Goal: Task Accomplishment & Management: Use online tool/utility

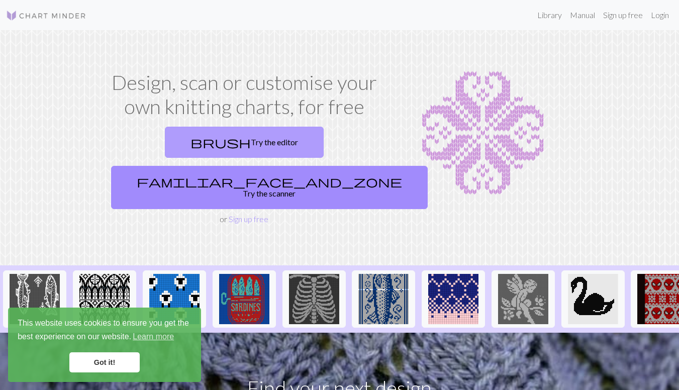
click at [175, 139] on link "brush Try the editor" at bounding box center [244, 142] width 159 height 31
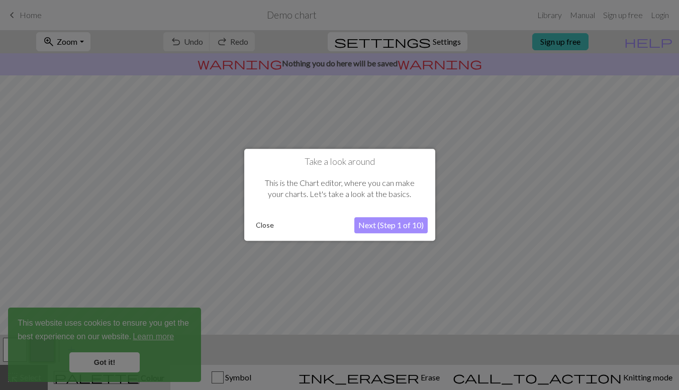
click at [401, 225] on button "Next (Step 1 of 10)" at bounding box center [390, 226] width 73 height 16
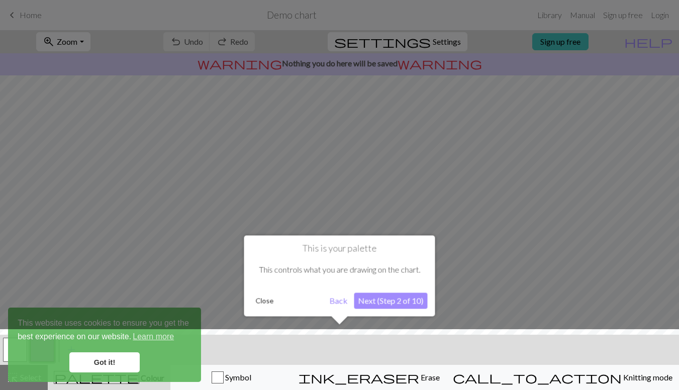
click at [382, 300] on button "Next (Step 2 of 10)" at bounding box center [390, 301] width 73 height 16
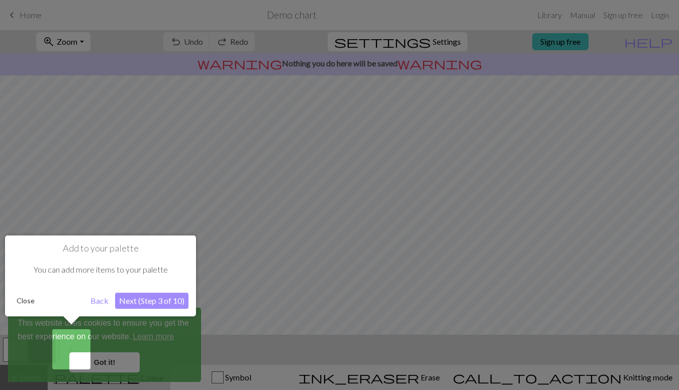
click at [114, 362] on div at bounding box center [339, 195] width 679 height 390
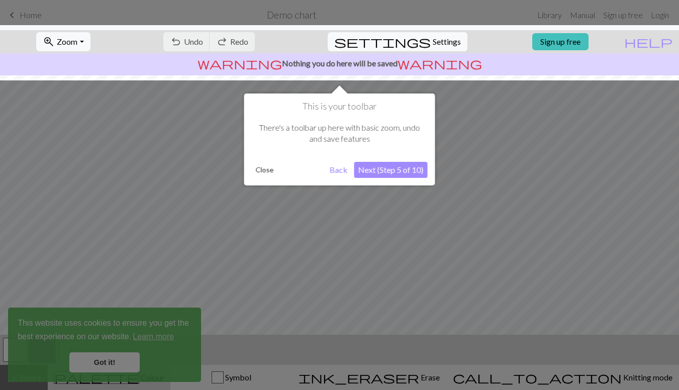
click at [109, 363] on div at bounding box center [339, 195] width 679 height 390
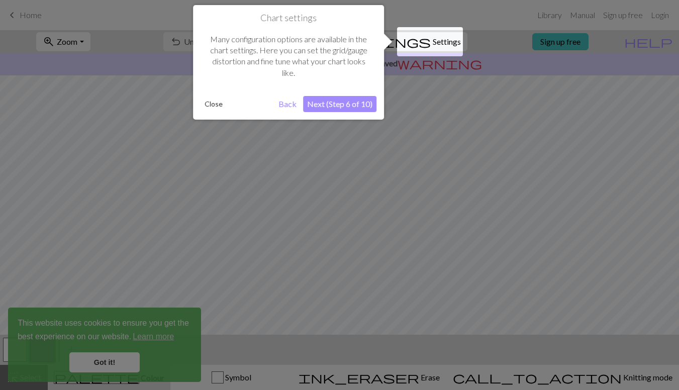
click at [327, 102] on button "Next (Step 6 of 10)" at bounding box center [339, 104] width 73 height 16
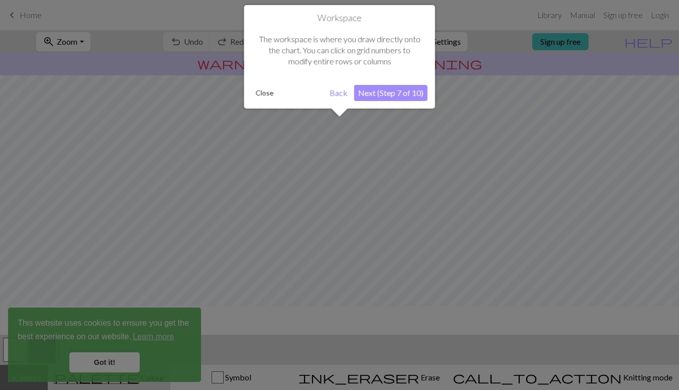
scroll to position [60, 0]
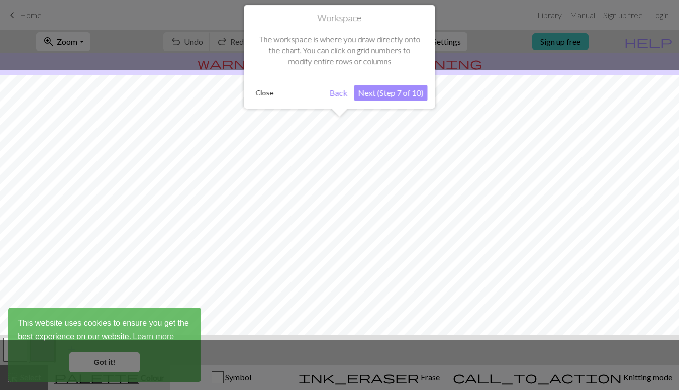
click at [383, 91] on button "Next (Step 7 of 10)" at bounding box center [390, 93] width 73 height 16
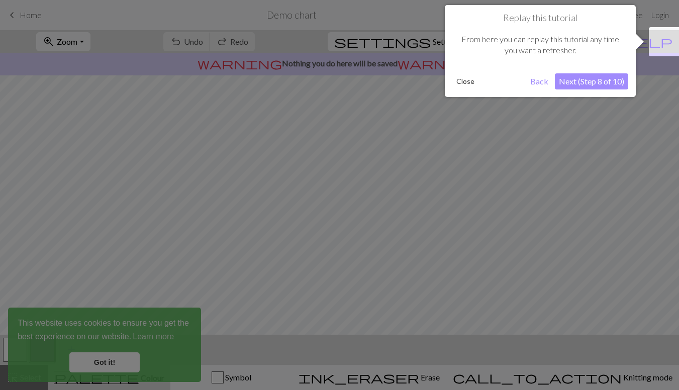
click at [571, 82] on button "Next (Step 8 of 10)" at bounding box center [591, 81] width 73 height 16
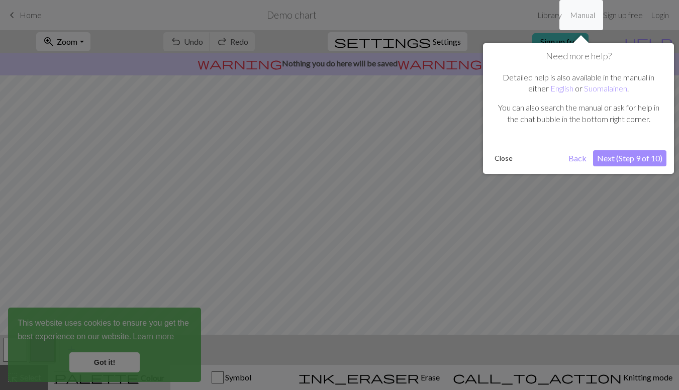
click at [613, 161] on button "Next (Step 9 of 10)" at bounding box center [629, 158] width 73 height 16
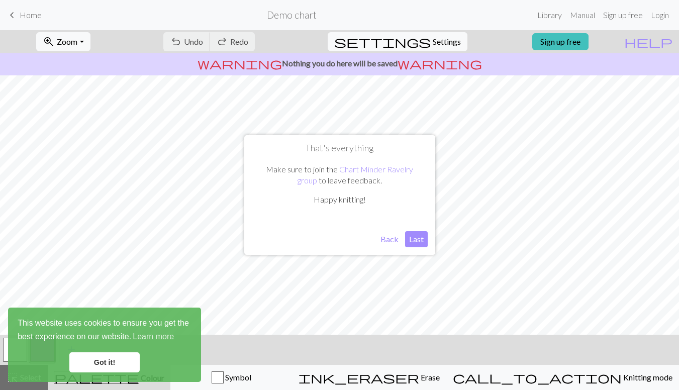
click at [419, 240] on button "Last" at bounding box center [416, 239] width 23 height 16
click at [408, 63] on span "warning" at bounding box center [440, 63] width 84 height 14
click at [614, 18] on link "Sign up free" at bounding box center [623, 15] width 48 height 20
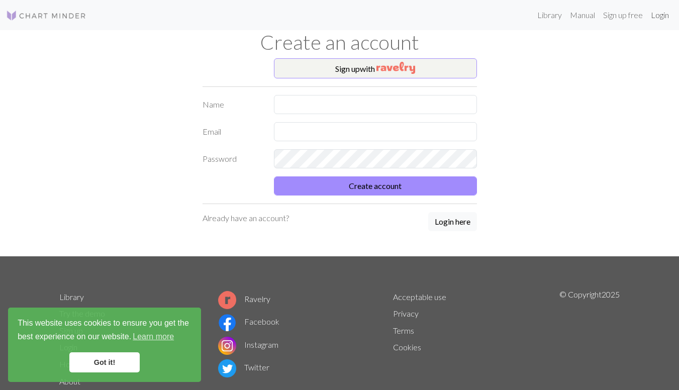
click at [658, 12] on link "Login" at bounding box center [660, 15] width 26 height 20
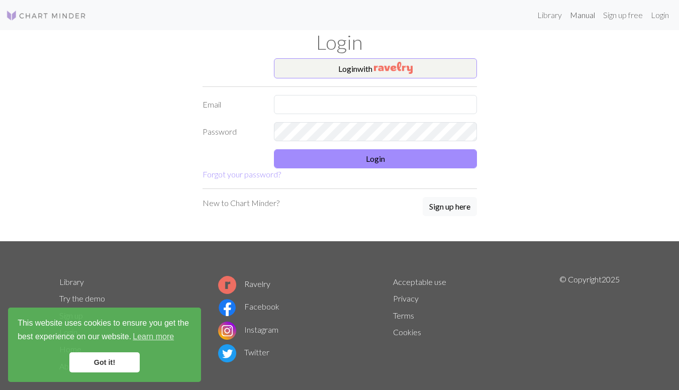
click at [590, 16] on link "Manual" at bounding box center [582, 15] width 33 height 20
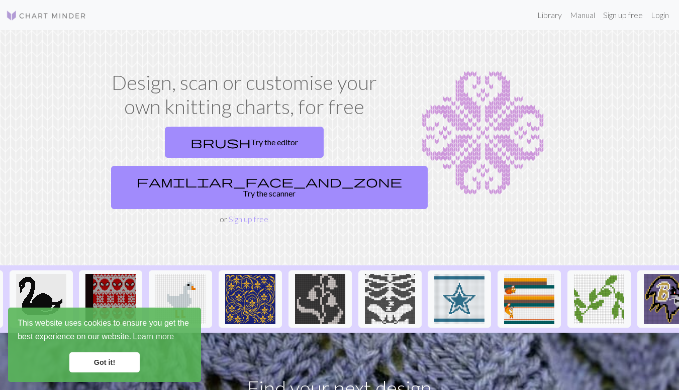
scroll to position [0, 557]
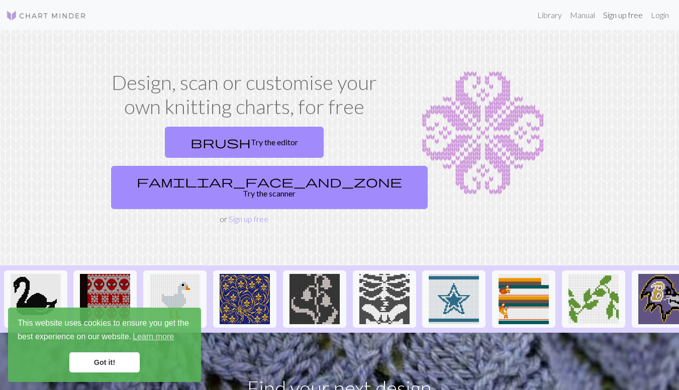
click at [640, 16] on link "Sign up free" at bounding box center [623, 15] width 48 height 20
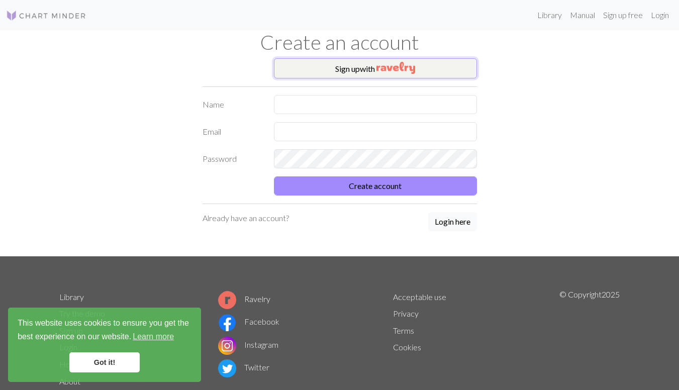
click at [402, 68] on img "button" at bounding box center [395, 68] width 39 height 12
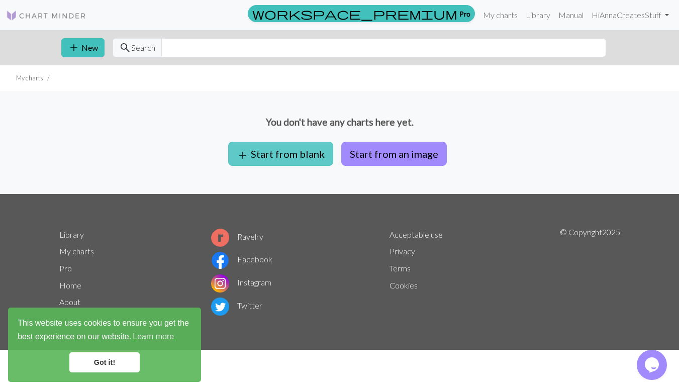
click at [290, 160] on button "add Start from blank" at bounding box center [280, 154] width 105 height 24
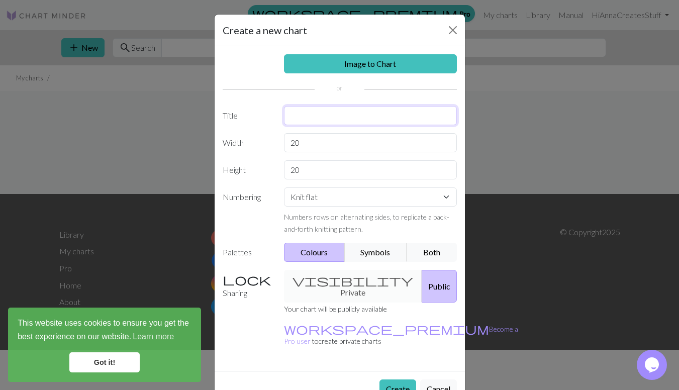
click at [299, 117] on input "text" at bounding box center [370, 115] width 173 height 19
type input "Mittens"
drag, startPoint x: 316, startPoint y: 142, endPoint x: 260, endPoint y: 143, distance: 55.8
click at [284, 143] on input "20" at bounding box center [370, 142] width 173 height 19
type input "76"
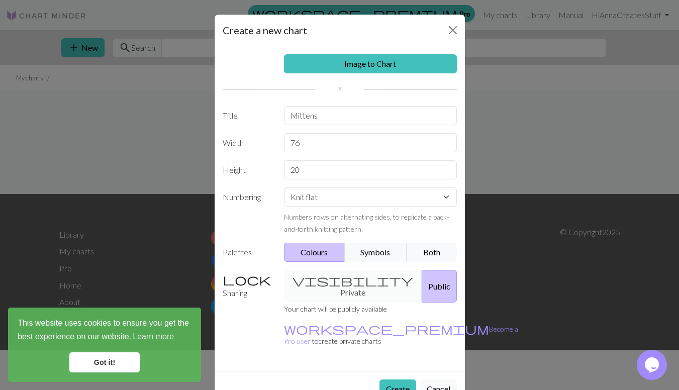
click at [350, 279] on div "visibility Private Public" at bounding box center [370, 286] width 185 height 33
click at [314, 282] on div "visibility Private Public" at bounding box center [370, 286] width 185 height 33
click at [331, 283] on div "visibility Private Public" at bounding box center [370, 286] width 185 height 33
click at [422, 279] on button "Public" at bounding box center [439, 286] width 35 height 33
click at [395, 380] on button "Create" at bounding box center [398, 389] width 37 height 19
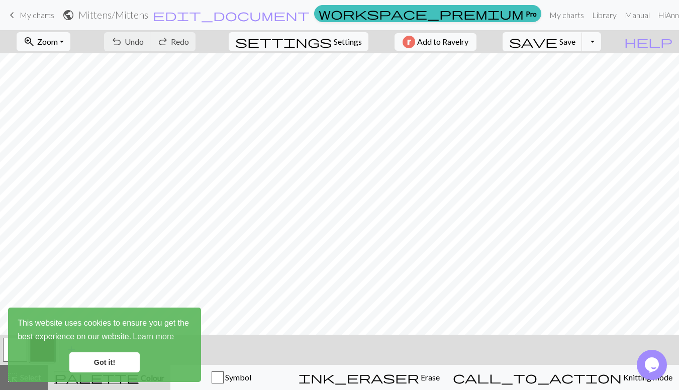
click at [122, 362] on link "Got it!" at bounding box center [104, 362] width 70 height 20
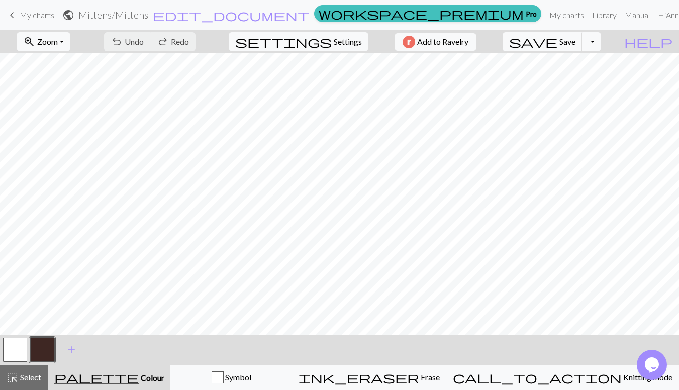
click at [39, 345] on button "button" at bounding box center [42, 350] width 24 height 24
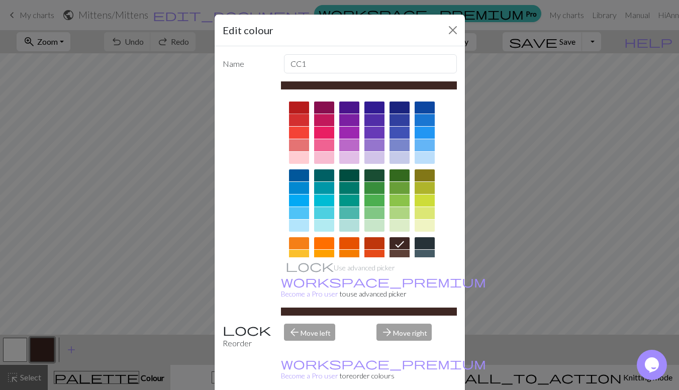
click at [296, 108] on div at bounding box center [299, 108] width 20 height 12
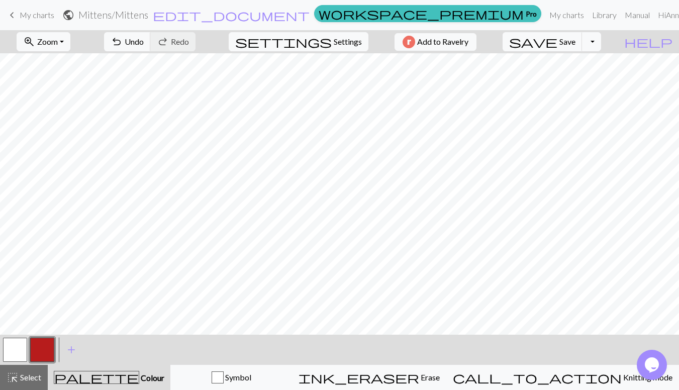
click at [21, 345] on button "button" at bounding box center [15, 350] width 24 height 24
click at [42, 347] on button "button" at bounding box center [42, 350] width 24 height 24
click at [557, 36] on span "save" at bounding box center [533, 42] width 48 height 14
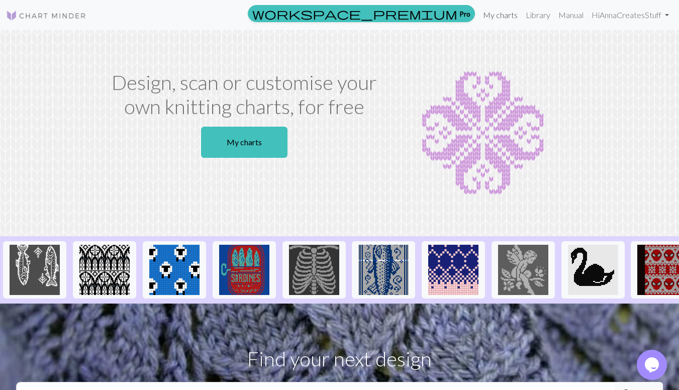
click at [498, 16] on link "My charts" at bounding box center [500, 15] width 43 height 20
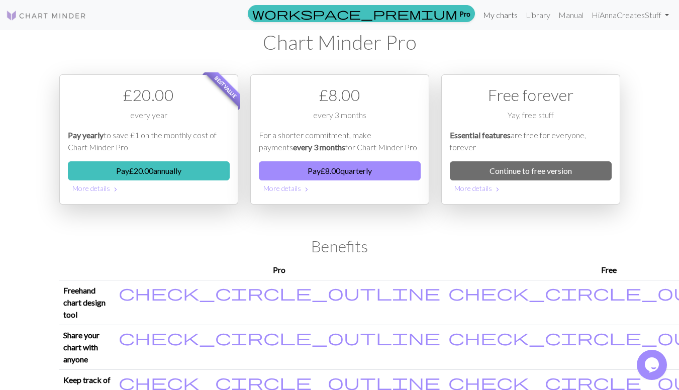
click at [498, 16] on link "My charts" at bounding box center [500, 15] width 43 height 20
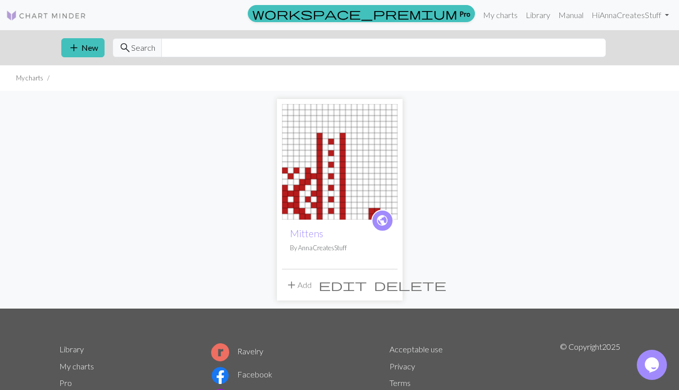
click at [343, 166] on img at bounding box center [340, 162] width 116 height 116
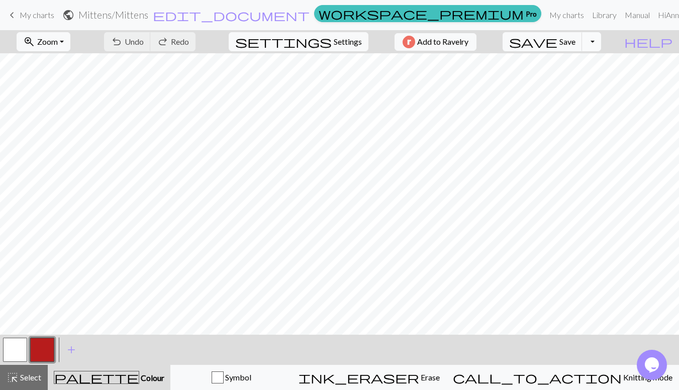
click at [601, 42] on button "Toggle Dropdown" at bounding box center [591, 41] width 19 height 19
click at [71, 353] on span "add" at bounding box center [71, 350] width 12 height 14
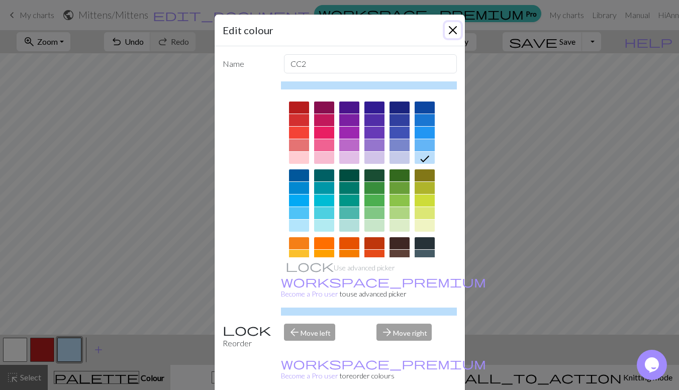
click at [452, 27] on button "Close" at bounding box center [453, 30] width 16 height 16
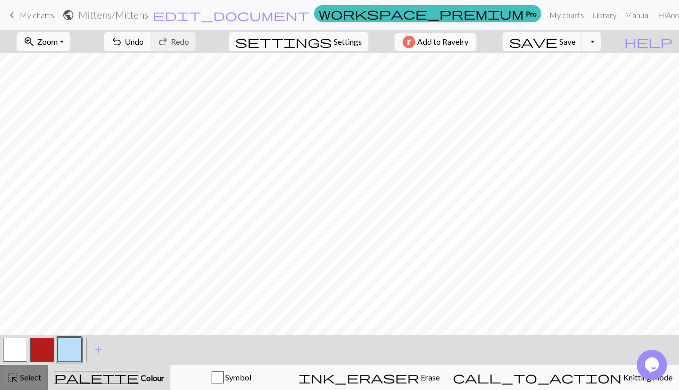
click at [15, 378] on span "highlight_alt" at bounding box center [13, 377] width 12 height 14
click at [14, 382] on span "highlight_alt" at bounding box center [13, 377] width 12 height 14
click at [29, 377] on span "Select" at bounding box center [30, 377] width 23 height 10
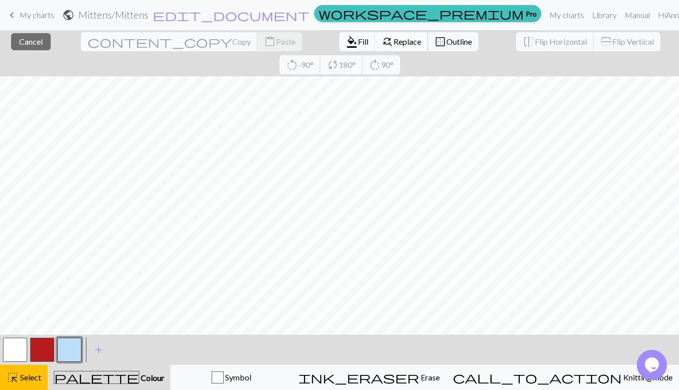
click at [394, 43] on span "Replace" at bounding box center [408, 42] width 28 height 10
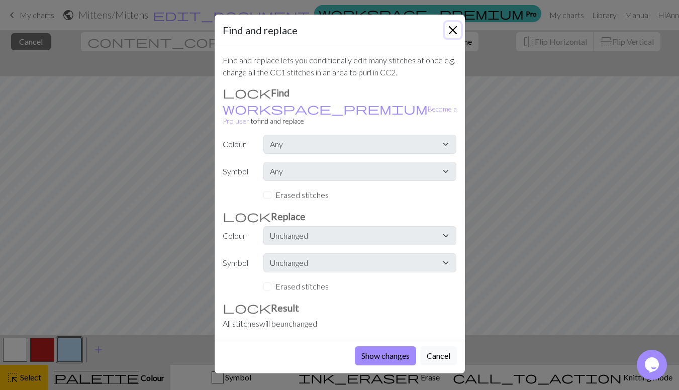
click at [452, 30] on button "Close" at bounding box center [453, 30] width 16 height 16
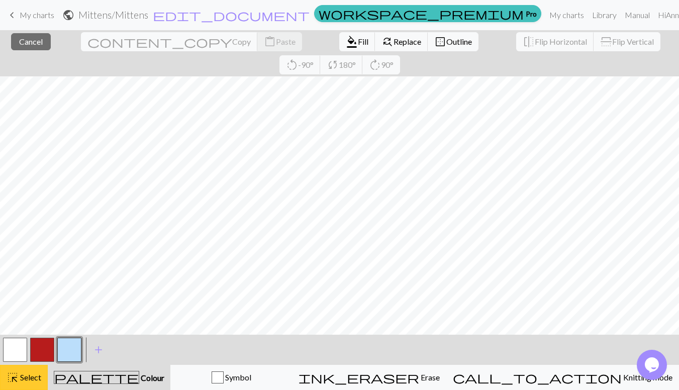
click at [26, 377] on span "Select" at bounding box center [30, 377] width 23 height 10
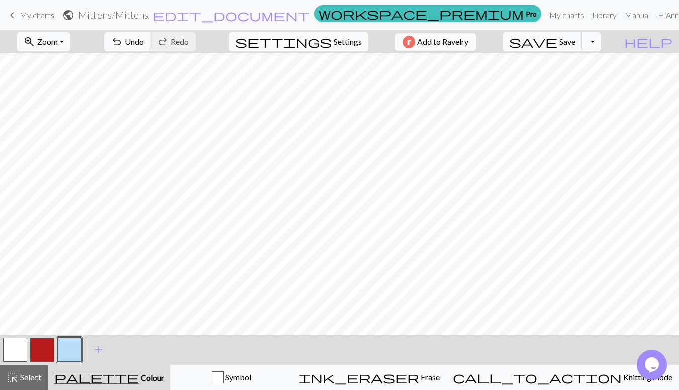
click at [342, 37] on span "Settings" at bounding box center [348, 42] width 28 height 12
select select "aran"
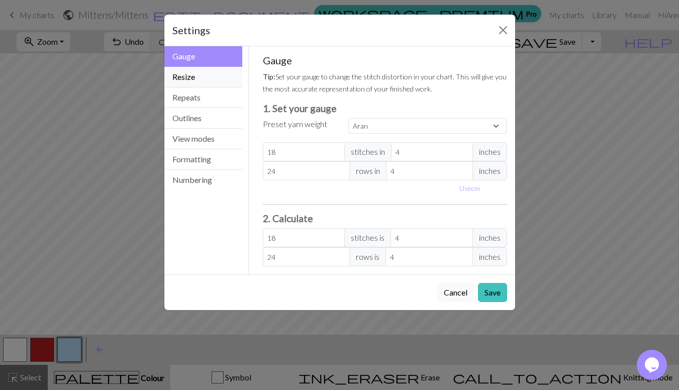
click at [198, 78] on button "Resize" at bounding box center [203, 77] width 78 height 21
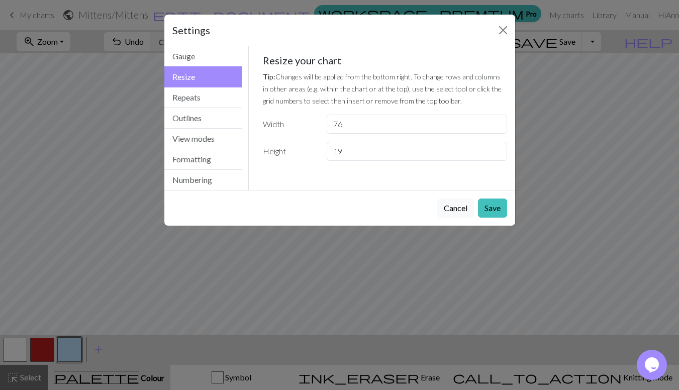
click at [497, 155] on input "19" at bounding box center [417, 151] width 180 height 19
click at [497, 149] on input "20" at bounding box center [417, 151] width 180 height 19
click at [497, 149] on input "21" at bounding box center [417, 151] width 180 height 19
type input "20"
click at [496, 153] on input "20" at bounding box center [417, 151] width 180 height 19
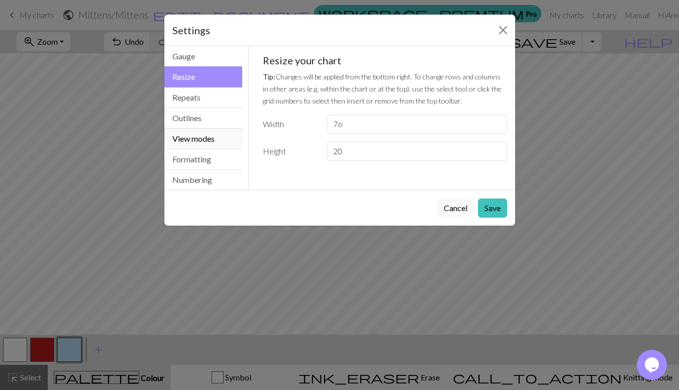
click at [206, 135] on button "View modes" at bounding box center [203, 139] width 78 height 21
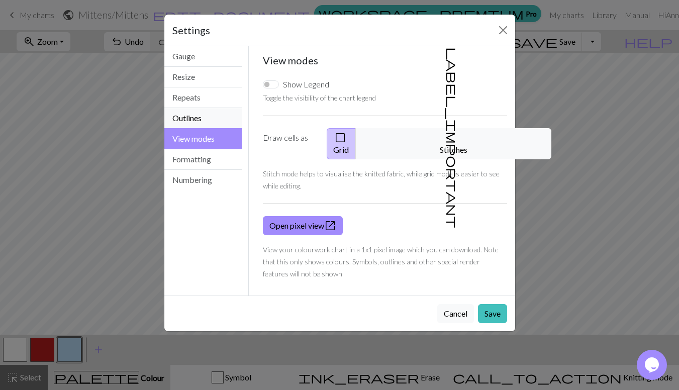
click at [203, 120] on button "Outlines" at bounding box center [203, 118] width 78 height 21
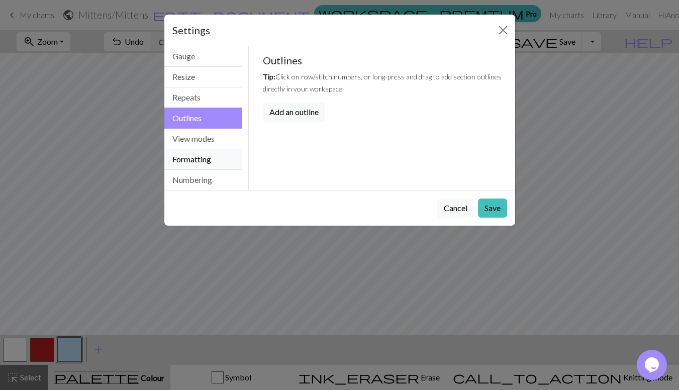
click at [204, 155] on button "Formatting" at bounding box center [203, 159] width 78 height 21
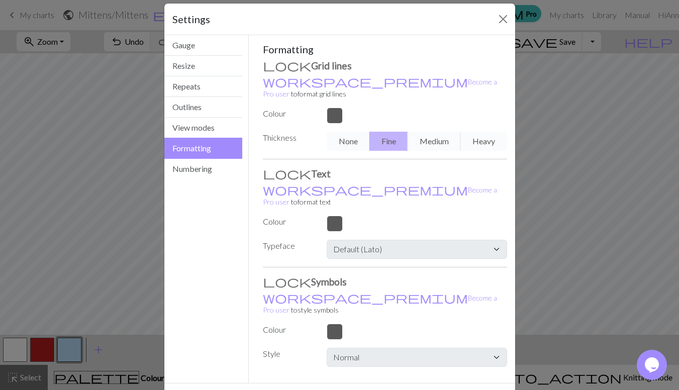
scroll to position [18, 0]
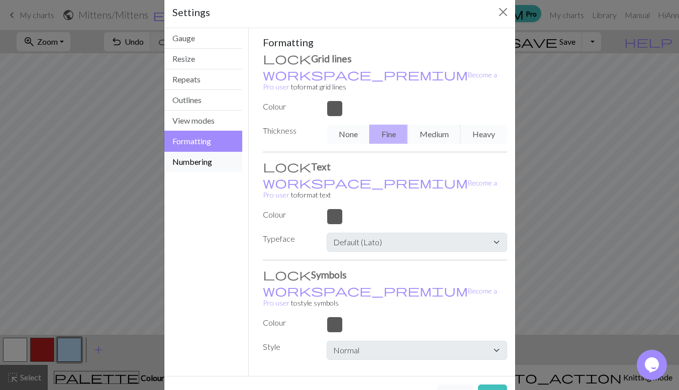
click at [207, 161] on button "Numbering" at bounding box center [203, 162] width 78 height 20
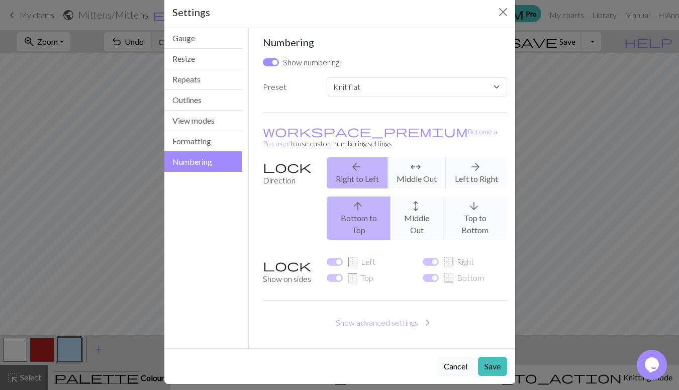
scroll to position [3, 0]
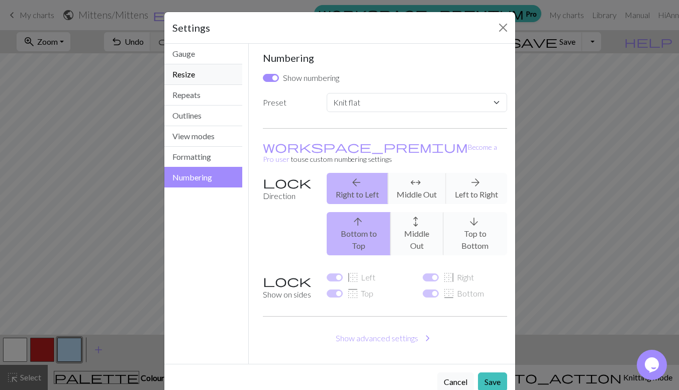
click at [177, 74] on button "Resize" at bounding box center [203, 74] width 78 height 21
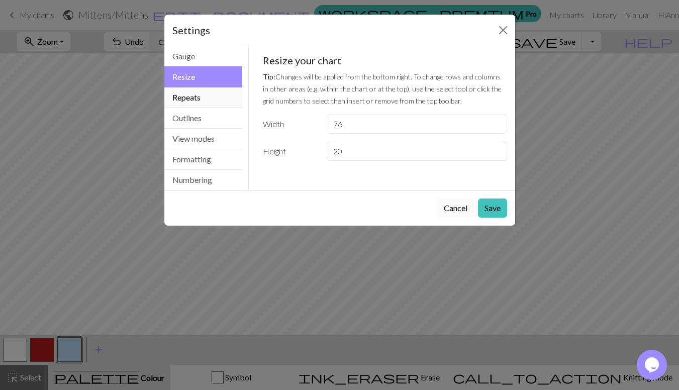
click at [186, 97] on button "Repeats" at bounding box center [203, 97] width 78 height 21
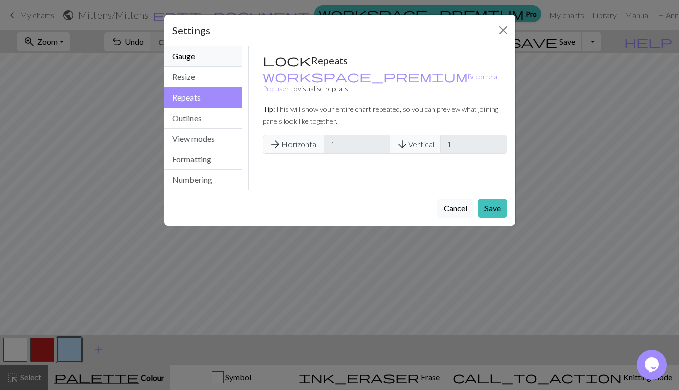
click at [187, 57] on button "Gauge" at bounding box center [203, 56] width 78 height 21
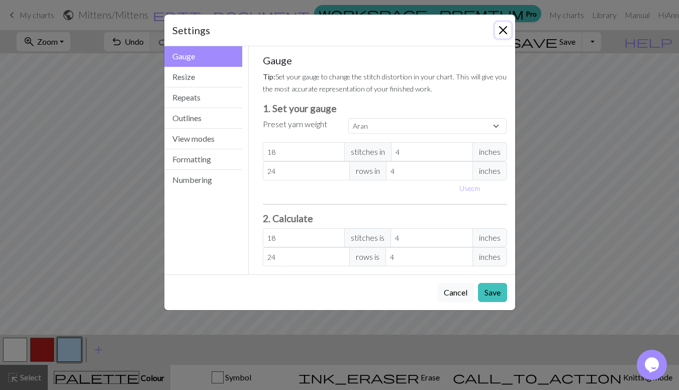
click at [502, 33] on button "Close" at bounding box center [503, 30] width 16 height 16
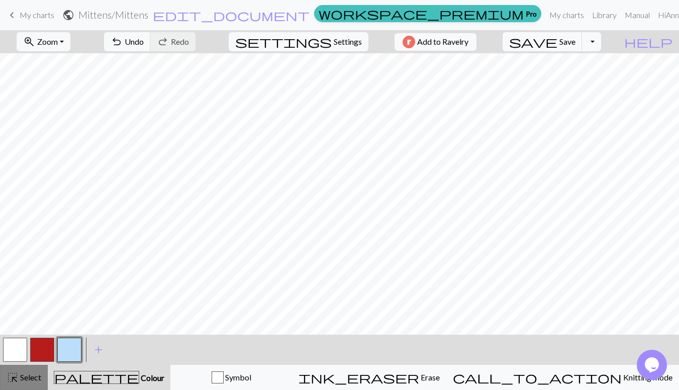
click at [14, 381] on span "highlight_alt" at bounding box center [13, 377] width 12 height 14
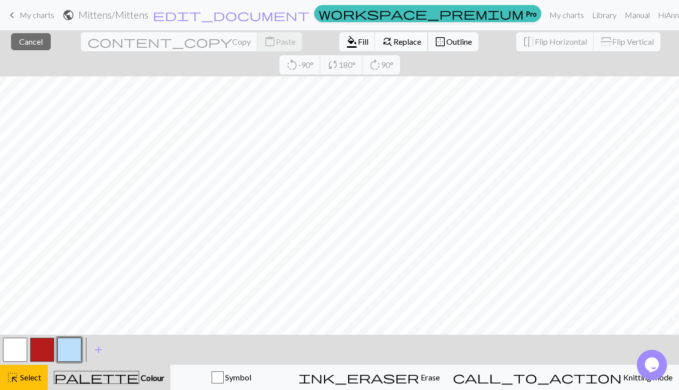
click at [394, 39] on span "Replace" at bounding box center [408, 42] width 28 height 10
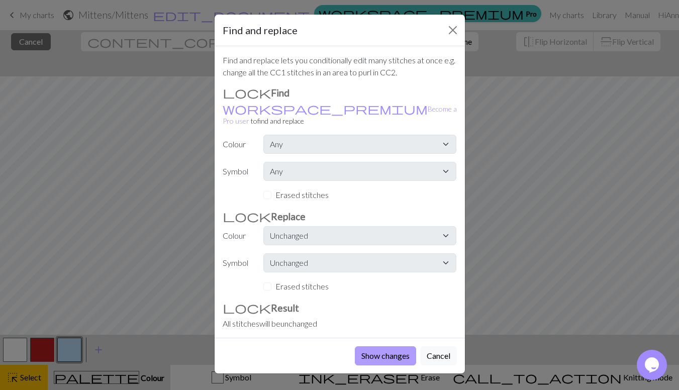
click at [381, 346] on button "Show changes" at bounding box center [385, 355] width 61 height 19
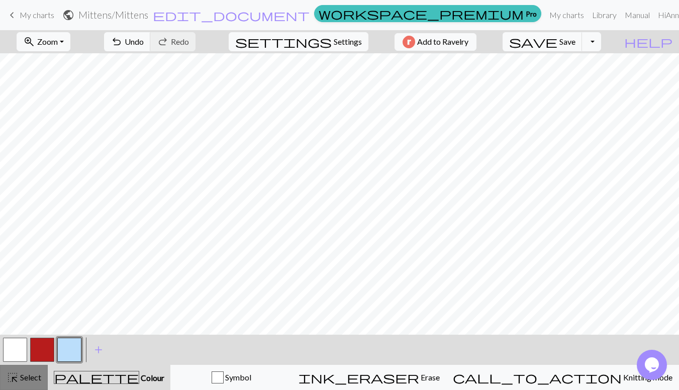
click at [29, 377] on span "Select" at bounding box center [30, 377] width 23 height 10
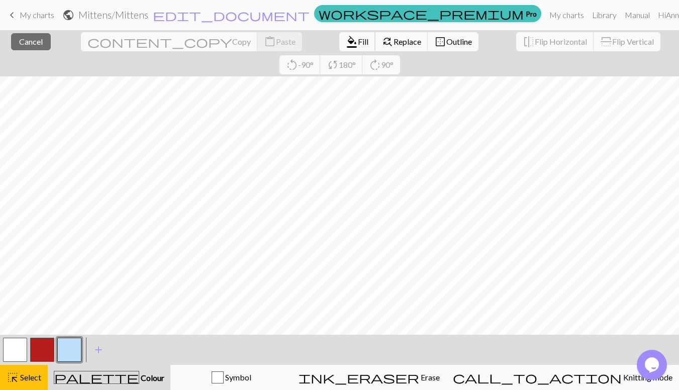
click at [358, 41] on span "Fill" at bounding box center [363, 42] width 11 height 10
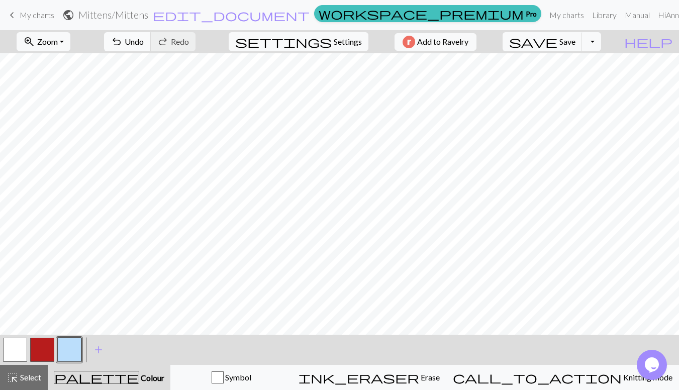
click at [151, 48] on button "undo Undo Undo" at bounding box center [127, 41] width 47 height 19
click at [16, 381] on span "highlight_alt" at bounding box center [13, 377] width 12 height 14
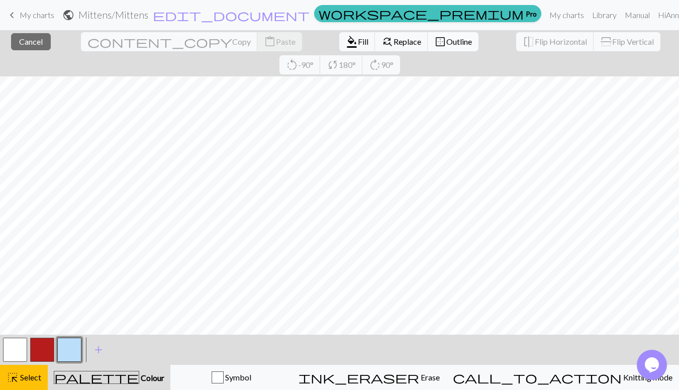
click at [446, 40] on span "Outline" at bounding box center [459, 42] width 26 height 10
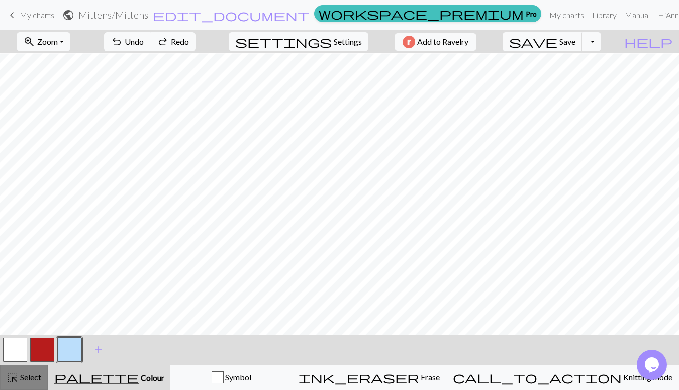
click at [17, 379] on span "highlight_alt" at bounding box center [13, 377] width 12 height 14
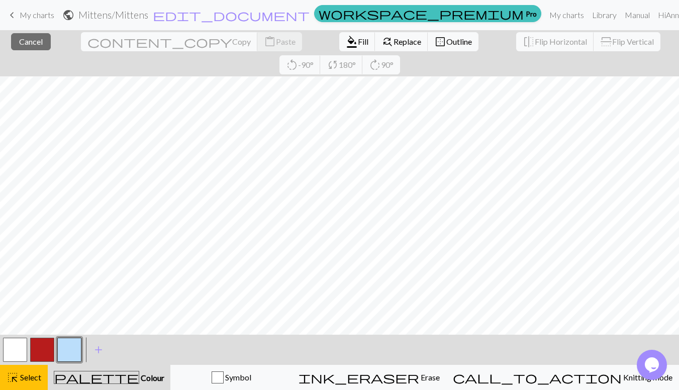
click at [6, 38] on div "close Cancel content_copy Copy content_paste Paste format_color_fill Fill find_…" at bounding box center [339, 53] width 679 height 46
click at [19, 39] on span "Cancel" at bounding box center [31, 42] width 24 height 10
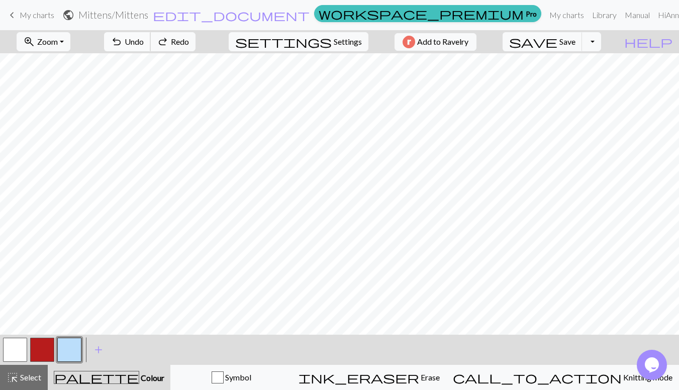
click at [144, 42] on span "Undo" at bounding box center [134, 42] width 19 height 10
click at [557, 40] on span "save" at bounding box center [533, 42] width 48 height 14
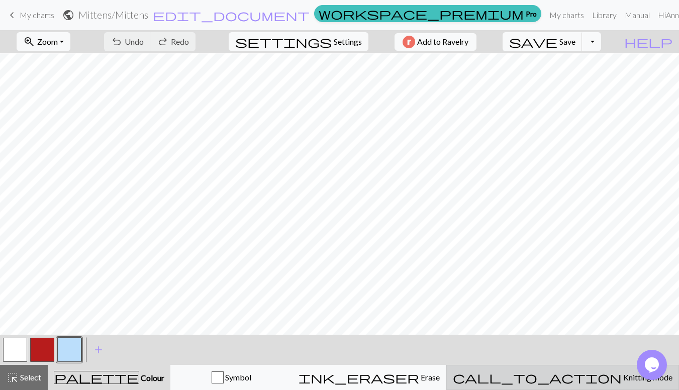
click at [622, 378] on span "Knitting mode" at bounding box center [647, 377] width 51 height 10
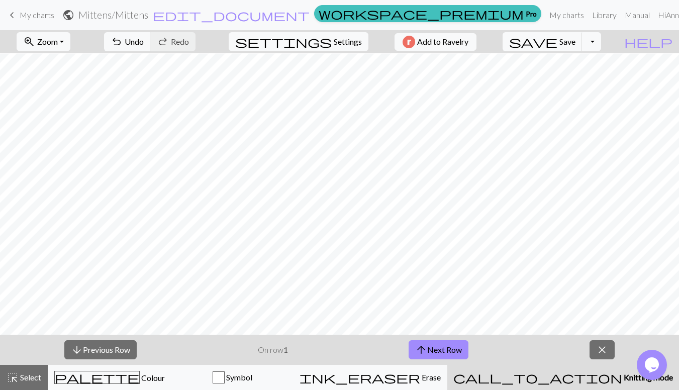
click at [622, 376] on span "Knitting mode" at bounding box center [647, 377] width 51 height 10
click at [78, 347] on span "arrow_downward" at bounding box center [77, 350] width 12 height 14
click at [82, 347] on span "arrow_downward" at bounding box center [77, 350] width 12 height 14
click at [591, 353] on button "close" at bounding box center [602, 349] width 25 height 19
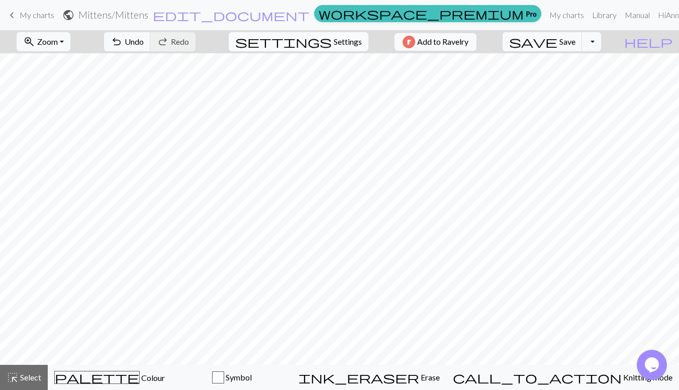
click at [327, 47] on button "settings Settings" at bounding box center [299, 41] width 140 height 19
select select "aran"
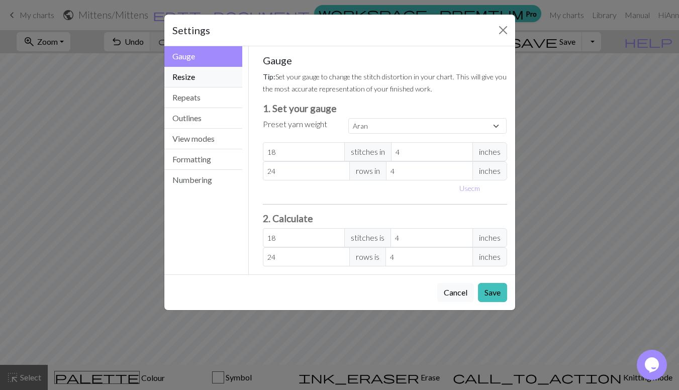
click at [194, 80] on button "Resize" at bounding box center [203, 77] width 78 height 21
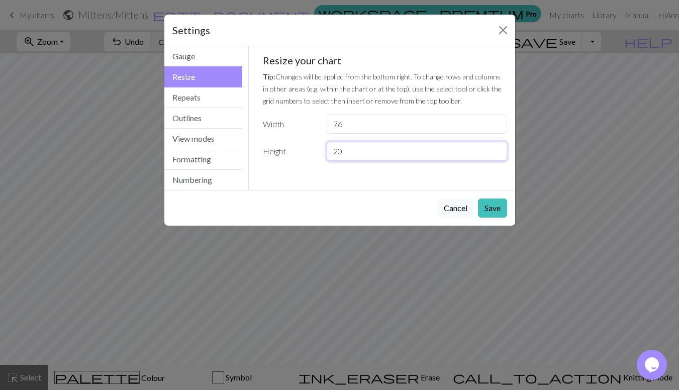
click at [351, 155] on input "20" at bounding box center [417, 151] width 180 height 19
type input "21"
click at [495, 203] on button "Save" at bounding box center [492, 208] width 29 height 19
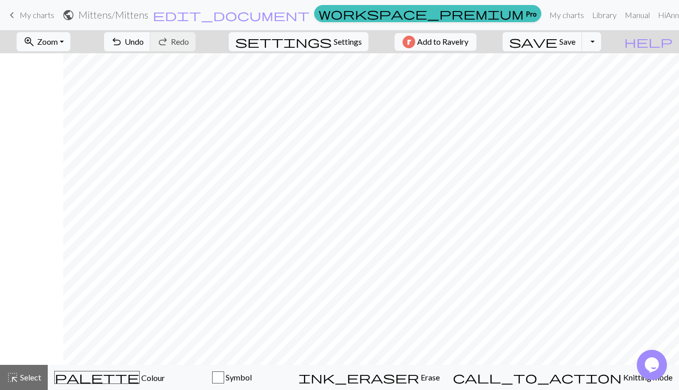
scroll to position [0, 392]
click at [140, 379] on span "Colour" at bounding box center [152, 378] width 25 height 10
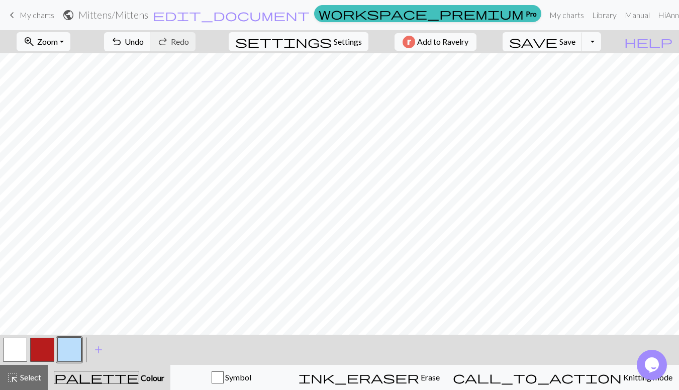
click at [42, 350] on button "button" at bounding box center [42, 350] width 24 height 24
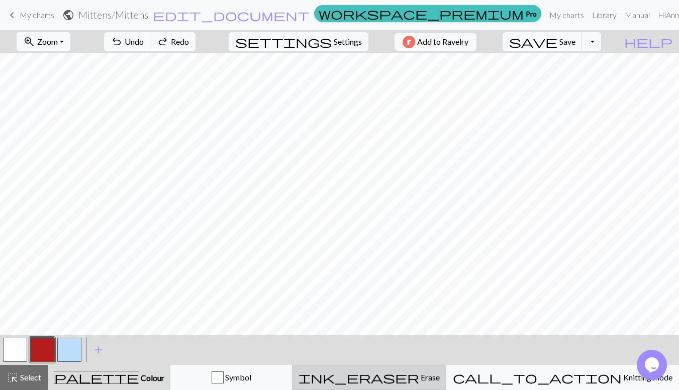
click at [440, 380] on span "Erase" at bounding box center [429, 377] width 21 height 10
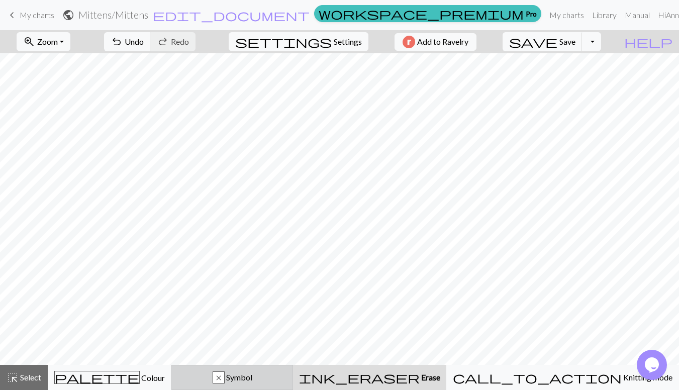
click at [286, 372] on div "x Symbol" at bounding box center [232, 377] width 109 height 12
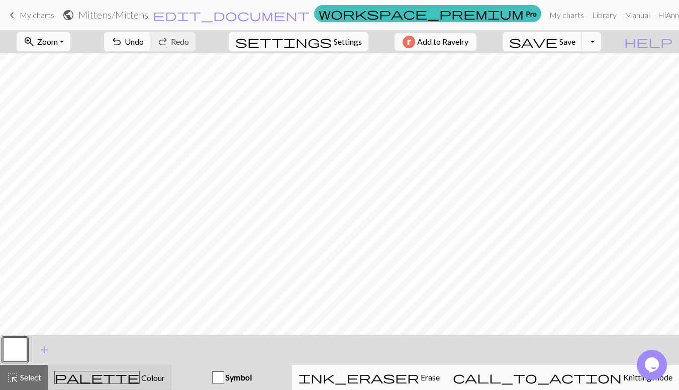
click at [164, 374] on div "palette Colour Colour" at bounding box center [109, 377] width 111 height 13
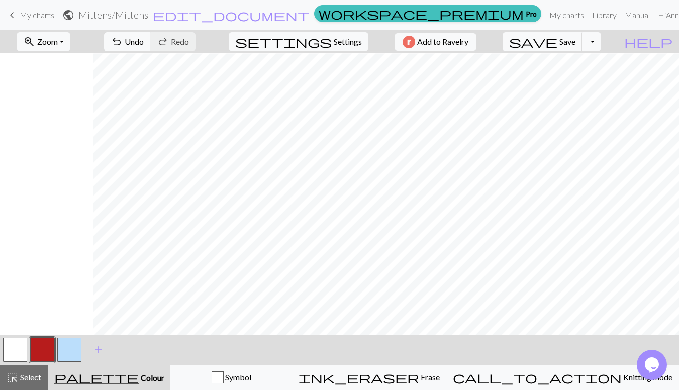
scroll to position [0, 228]
click at [48, 348] on button "button" at bounding box center [42, 350] width 24 height 24
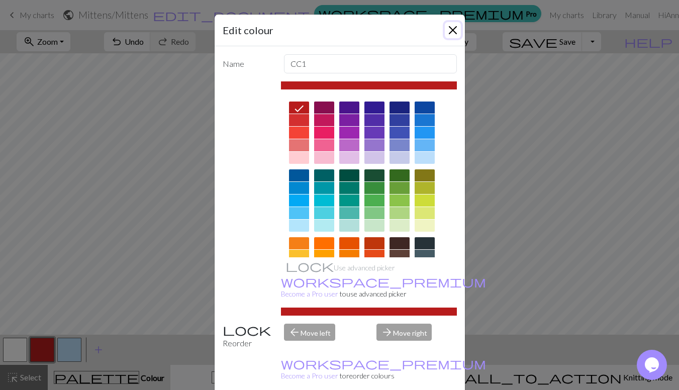
click at [455, 30] on button "Close" at bounding box center [453, 30] width 16 height 16
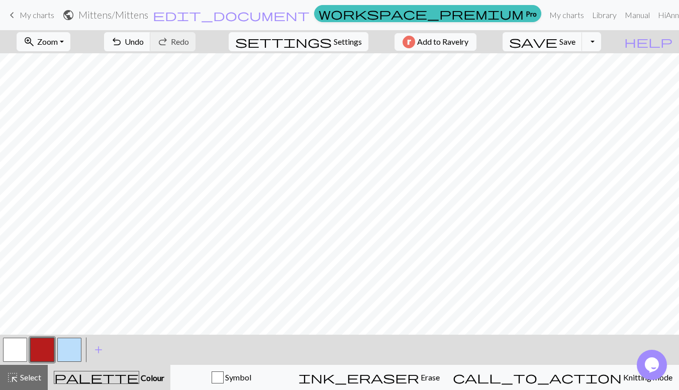
scroll to position [0, 392]
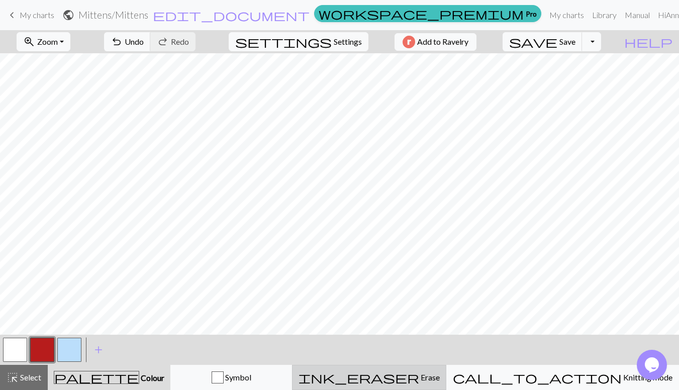
click at [440, 378] on span "Erase" at bounding box center [429, 377] width 21 height 10
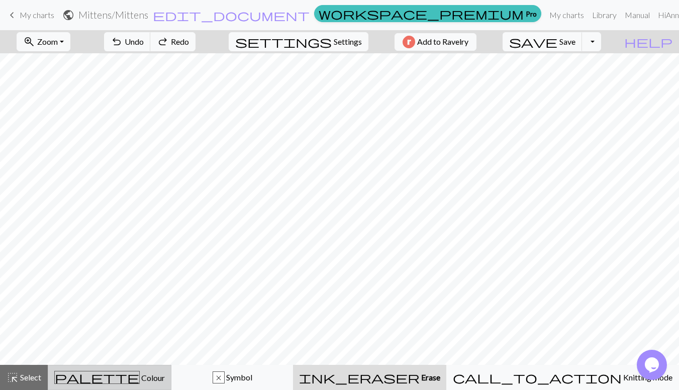
click at [171, 385] on button "palette Colour Colour" at bounding box center [110, 377] width 124 height 25
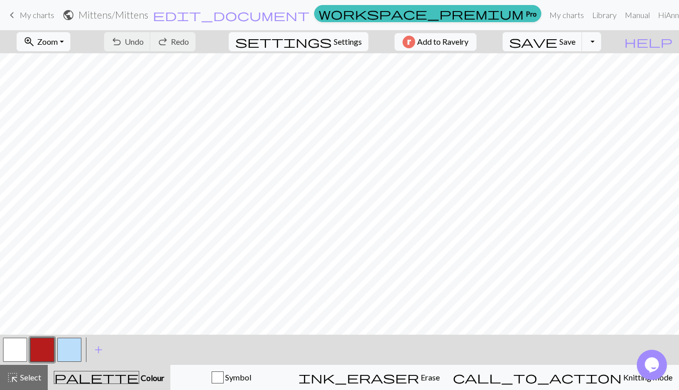
click at [12, 354] on button "button" at bounding box center [15, 350] width 24 height 24
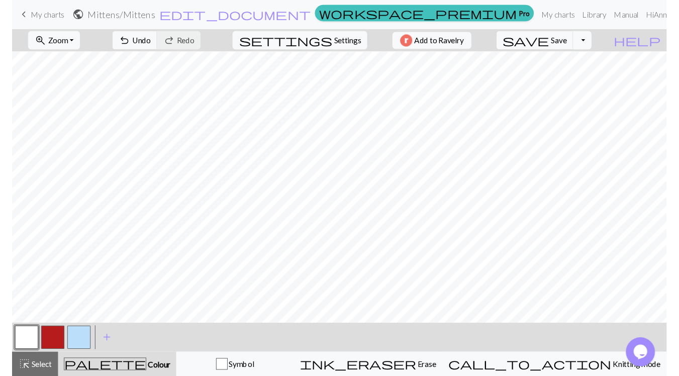
scroll to position [0, 0]
